Goal: Check status: Check status

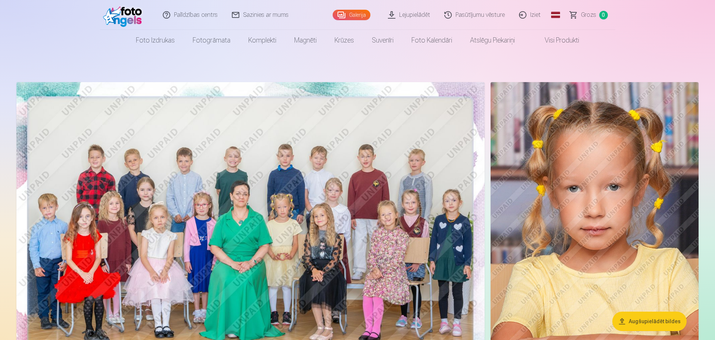
click at [472, 16] on link "Pasūtījumu vēsture" at bounding box center [475, 15] width 75 height 30
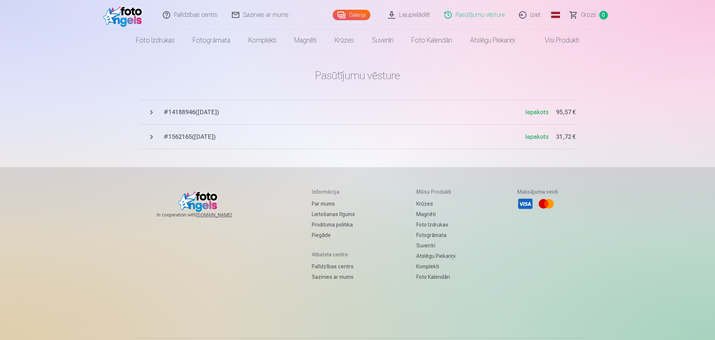
click at [205, 113] on span "# 14188946 ( [DATE] )" at bounding box center [345, 112] width 362 height 9
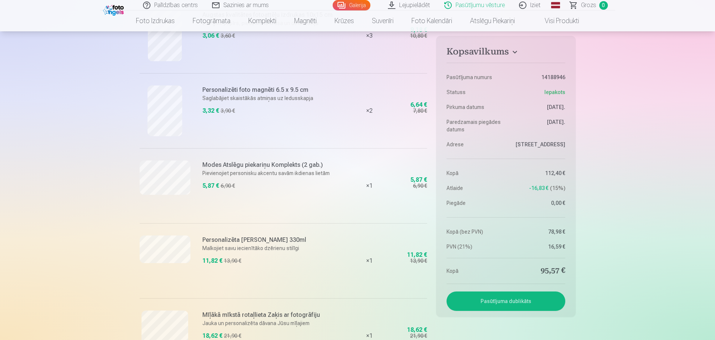
scroll to position [971, 0]
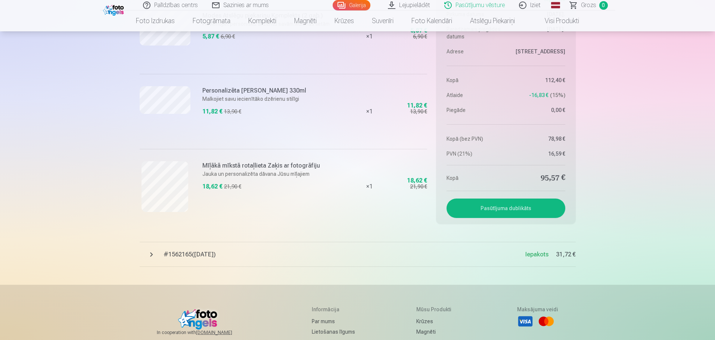
drag, startPoint x: 74, startPoint y: 135, endPoint x: 37, endPoint y: 122, distance: 38.4
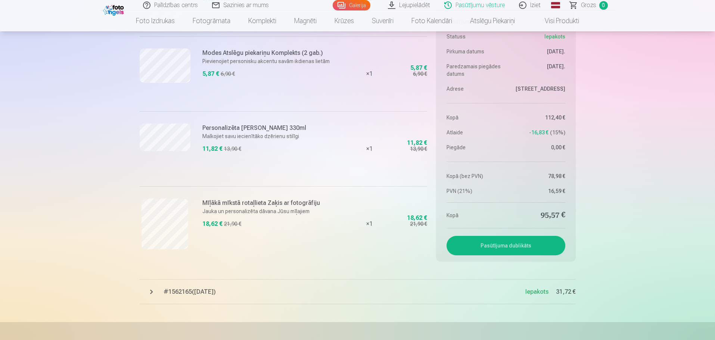
scroll to position [897, 0]
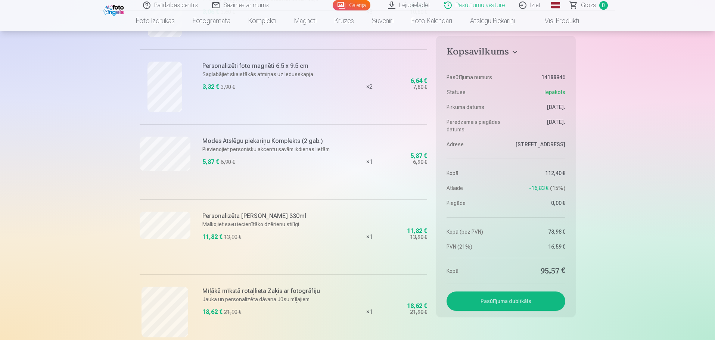
scroll to position [859, 0]
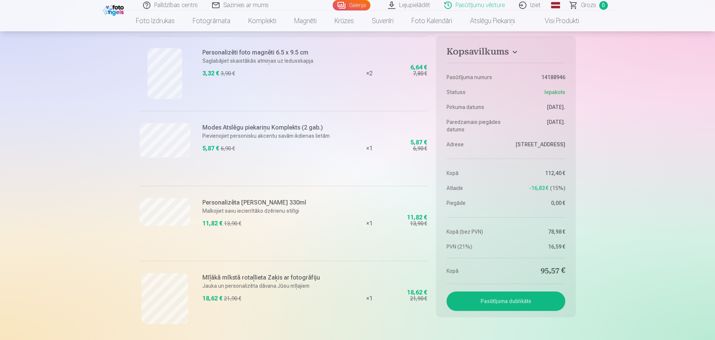
drag, startPoint x: 87, startPoint y: 177, endPoint x: 43, endPoint y: 233, distance: 71.1
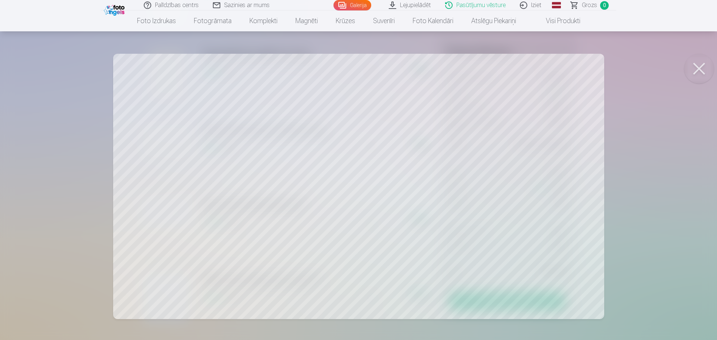
click at [707, 64] on button at bounding box center [699, 69] width 30 height 30
click at [701, 64] on button at bounding box center [699, 69] width 30 height 30
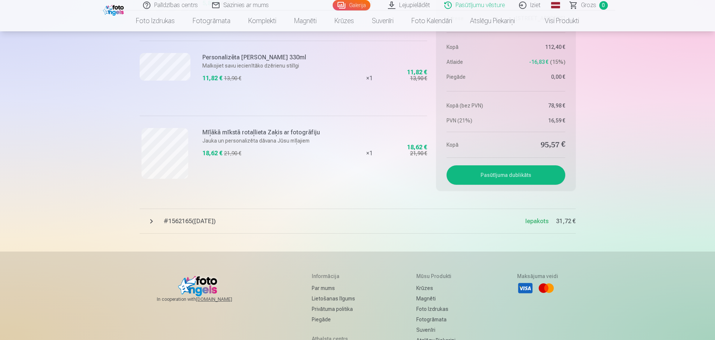
scroll to position [1046, 0]
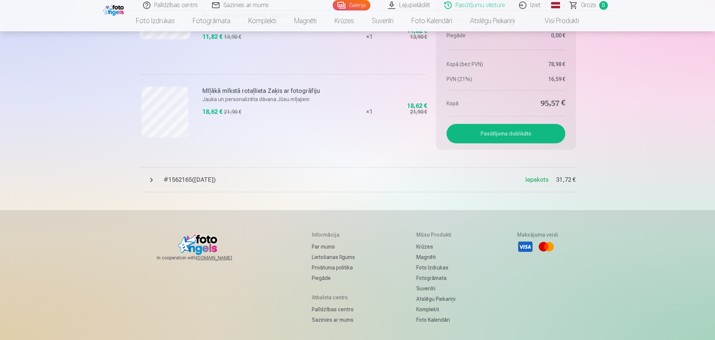
drag, startPoint x: 93, startPoint y: 200, endPoint x: 44, endPoint y: 207, distance: 49.4
click at [57, 255] on footer "In cooperation with [DOMAIN_NAME] Informācija Par mums Lietošanas līgums Privāt…" at bounding box center [357, 312] width 715 height 205
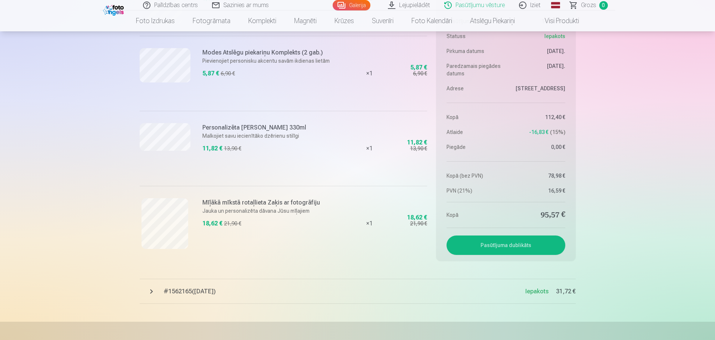
scroll to position [934, 0]
drag, startPoint x: 288, startPoint y: 127, endPoint x: 192, endPoint y: 127, distance: 95.3
click at [192, 127] on div "Personalizēta [PERSON_NAME] 330ml Malkojiet savu iecienītāko dzērienu stilīgi 1…" at bounding box center [241, 148] width 202 height 75
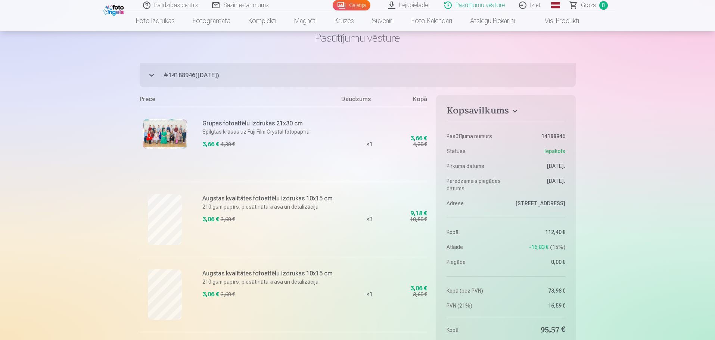
scroll to position [0, 0]
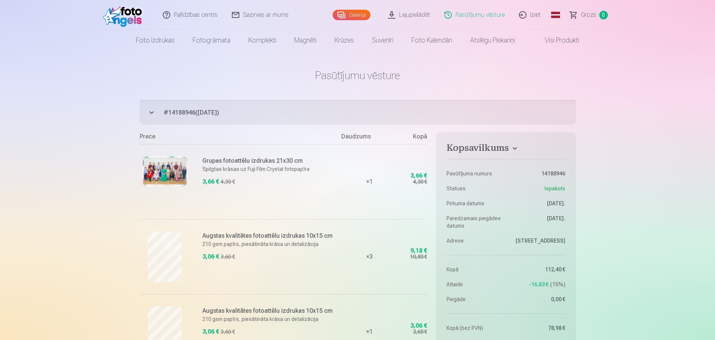
click at [189, 112] on span "# 14188946 ( [DATE] )" at bounding box center [370, 112] width 412 height 9
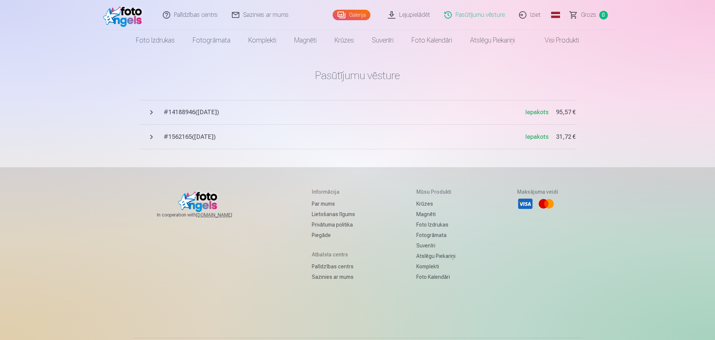
click at [189, 112] on span "# 14188946 ( [DATE] )" at bounding box center [345, 112] width 362 height 9
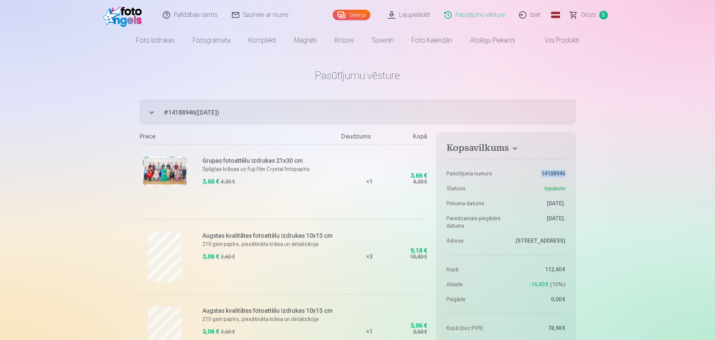
drag, startPoint x: 570, startPoint y: 173, endPoint x: 539, endPoint y: 173, distance: 30.3
click at [539, 173] on aside "Kopsavilkums Pasūtījuma numurs 14188946 Statuss Iepakots Pirkuma datums [DATE].…" at bounding box center [505, 272] width 139 height 281
copy dd "14188946"
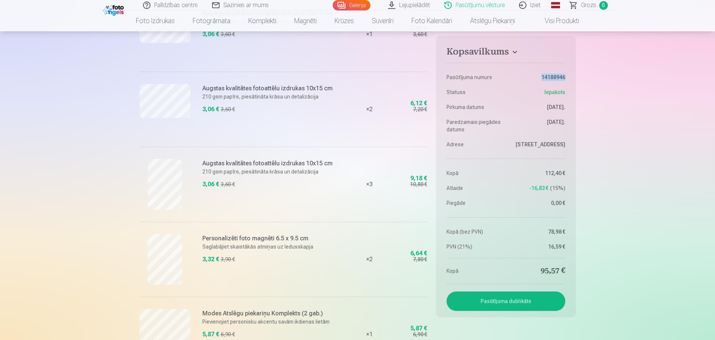
scroll to position [710, 0]
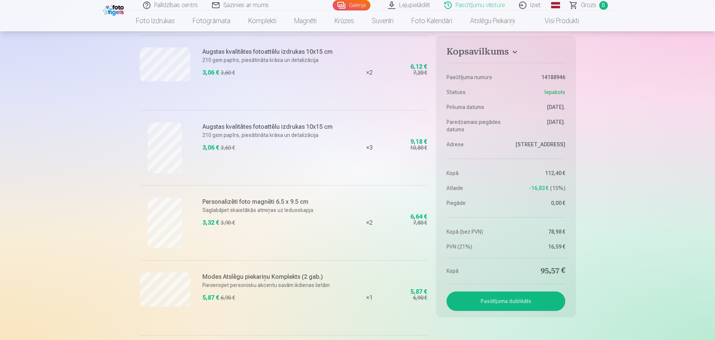
click at [100, 215] on div "Palīdzības centrs Sazinies ar mums Galerija Lejupielādēt Pasūtījumu vēsture Izi…" at bounding box center [357, 21] width 715 height 1462
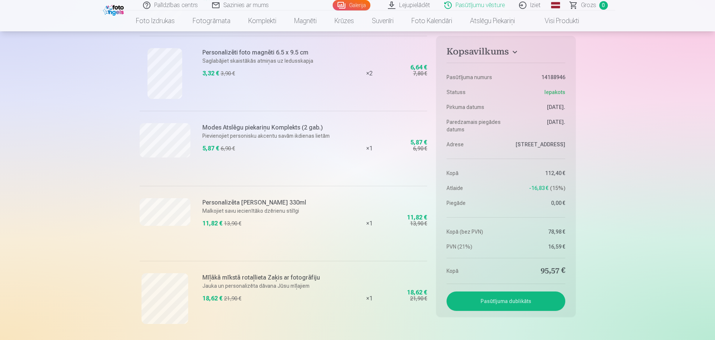
scroll to position [934, 0]
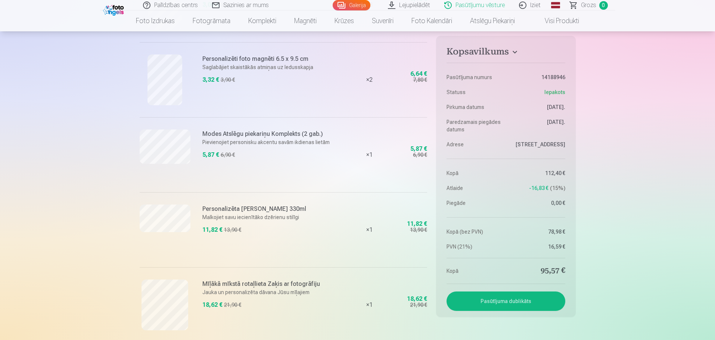
scroll to position [710, 0]
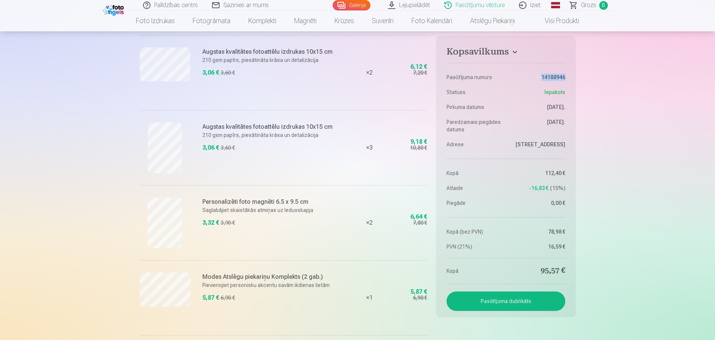
drag, startPoint x: 568, startPoint y: 75, endPoint x: 543, endPoint y: 77, distance: 25.1
click at [543, 77] on aside "Kopsavilkums Pasūtījuma numurs 14188946 Statuss Iepakots Pirkuma datums [DATE].…" at bounding box center [505, 176] width 139 height 281
copy dd "14188946"
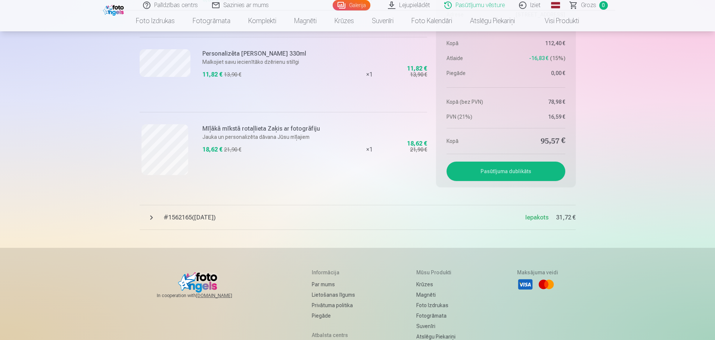
scroll to position [971, 0]
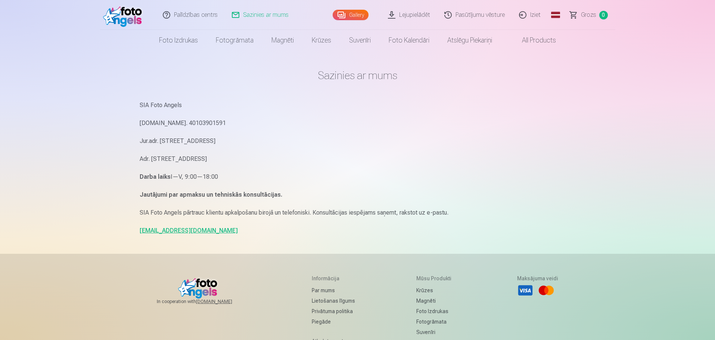
click at [239, 191] on strong "Jautājumi par apmaksu un tehniskās konsultācijas." at bounding box center [211, 194] width 143 height 7
click at [208, 197] on strong "Jautājumi par apmaksu un tehniskās konsultācijas." at bounding box center [211, 194] width 143 height 7
drag, startPoint x: 259, startPoint y: 196, endPoint x: 264, endPoint y: 196, distance: 5.2
click at [218, 196] on strong "Jautājumi par apmaksu un tehniskās konsultācijas." at bounding box center [211, 194] width 143 height 7
drag, startPoint x: 276, startPoint y: 196, endPoint x: 267, endPoint y: 197, distance: 9.4
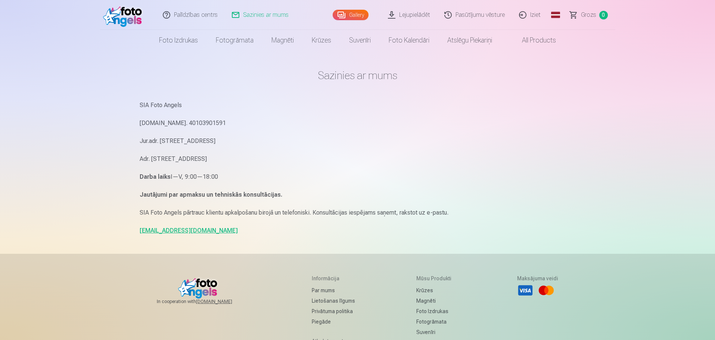
click at [274, 196] on strong "Jautājumi par apmaksu un tehniskās konsultācijas." at bounding box center [211, 194] width 143 height 7
click at [193, 211] on p "SIA Foto Angels pārtrauc klientu apkalpošanu birojā un telefoniski. Konsultācij…" at bounding box center [358, 213] width 436 height 10
drag, startPoint x: 198, startPoint y: 235, endPoint x: 137, endPoint y: 237, distance: 60.9
click at [137, 237] on div "Sazinies ar mums SIA Foto Angels Reg.Nr. 40103901591 Jur.adr. Rīga, Dzelzavas i…" at bounding box center [358, 229] width 448 height 459
copy link "info@fotoangels.lv"
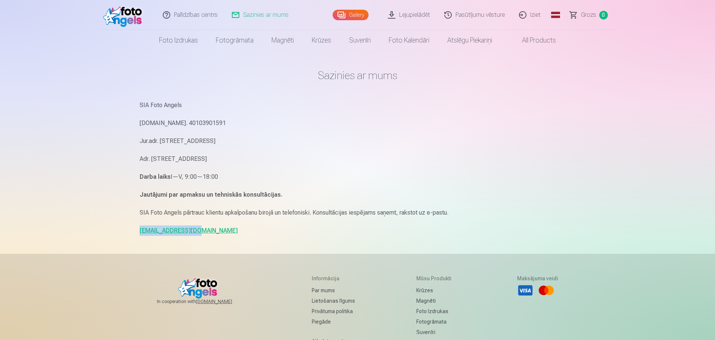
click at [217, 237] on main "Sazinies ar mums SIA Foto Angels Reg.Nr. 40103901591 Jur.adr. Rīga, Dzelzavas i…" at bounding box center [358, 152] width 436 height 203
click at [266, 233] on p "info@fotoangels.lv" at bounding box center [358, 231] width 436 height 10
